Goal: Find specific page/section: Find specific page/section

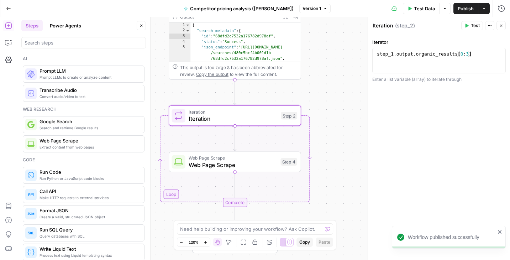
scroll to position [0, 7]
click at [7, 6] on icon "button" at bounding box center [8, 8] width 5 height 5
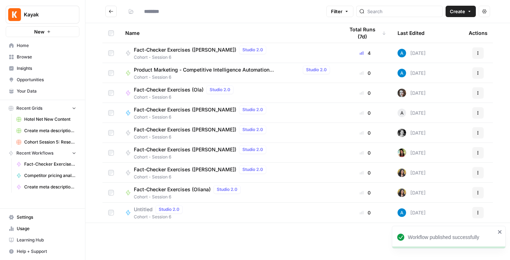
type input "**********"
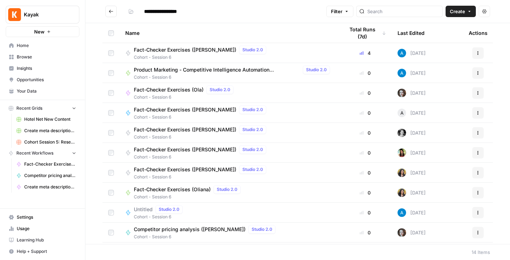
click at [7, 6] on button "Kayak" at bounding box center [43, 15] width 74 height 18
click at [97, 21] on header "**********" at bounding box center [297, 11] width 424 height 23
click at [27, 45] on span "Home" at bounding box center [46, 45] width 59 height 6
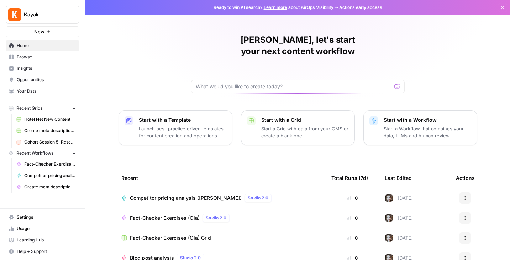
click at [42, 116] on span "Hotel Net New Content" at bounding box center [50, 119] width 52 height 6
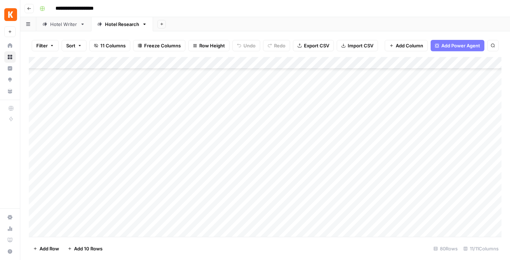
scroll to position [236, 0]
click at [81, 47] on icon "button" at bounding box center [80, 45] width 4 height 4
click at [52, 46] on icon "button" at bounding box center [52, 45] width 4 height 4
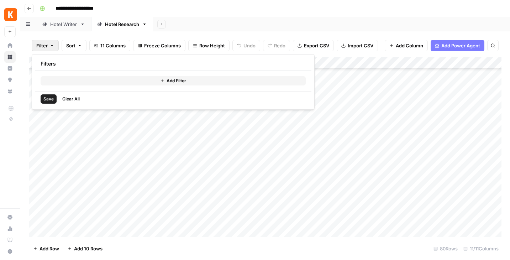
click at [99, 84] on button "Add Filter" at bounding box center [173, 80] width 265 height 9
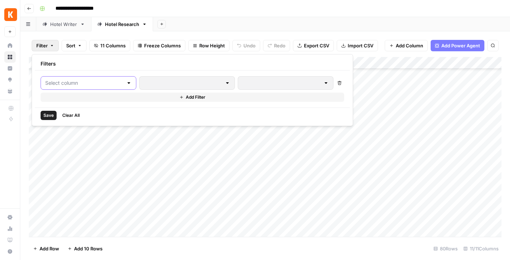
click at [98, 85] on input "text" at bounding box center [84, 82] width 78 height 7
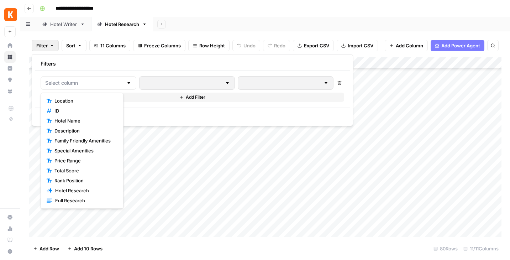
click at [336, 55] on div "Filter Sort 11 Columns Freeze Columns Row Height Undo Redo Export CSV Import CS…" at bounding box center [265, 45] width 473 height 23
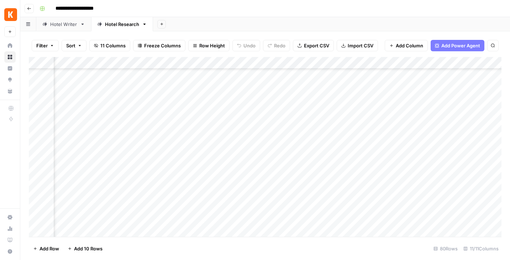
scroll to position [690, 0]
click at [185, 136] on div "Add Column" at bounding box center [265, 147] width 473 height 180
click at [415, 60] on div "Add Column" at bounding box center [265, 147] width 473 height 180
click at [463, 63] on div "Add Column" at bounding box center [265, 147] width 473 height 180
